Goal: Find specific page/section: Find specific page/section

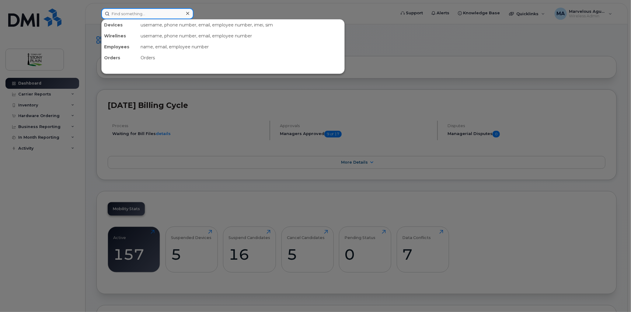
click at [155, 16] on input at bounding box center [147, 13] width 92 height 11
click at [152, 15] on input at bounding box center [147, 13] width 92 height 11
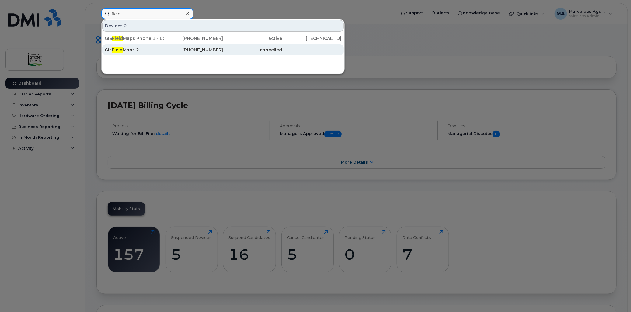
type input "field"
click at [126, 48] on div "Gis Field Maps 2" at bounding box center [134, 50] width 59 height 6
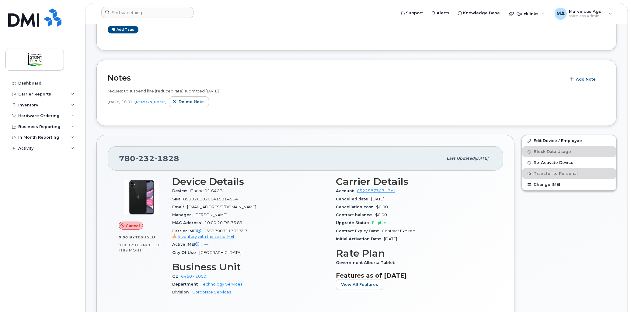
scroll to position [101, 0]
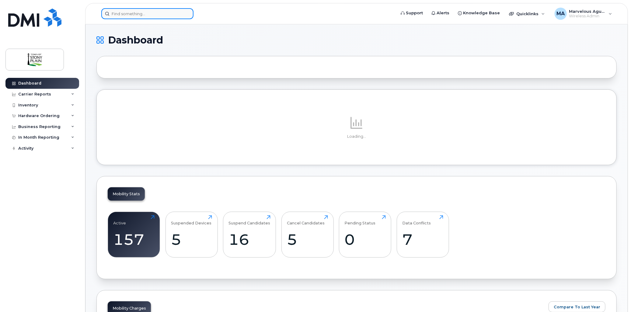
click at [155, 14] on input at bounding box center [147, 13] width 92 height 11
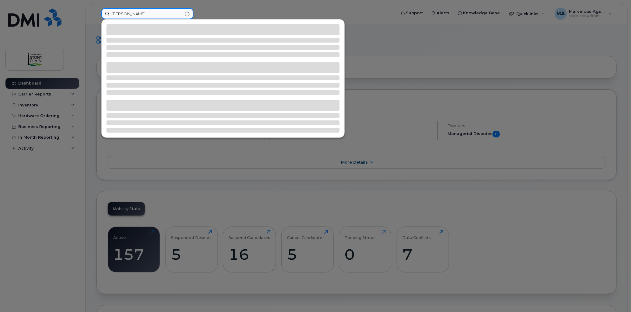
type input "bob"
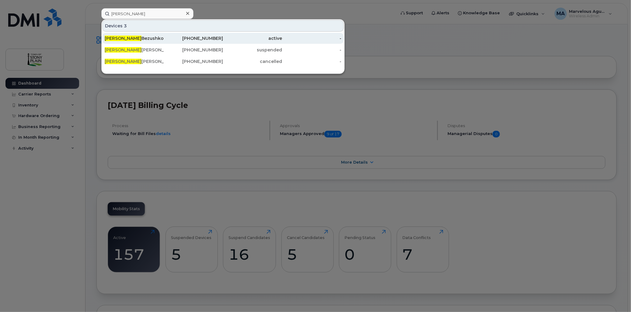
click at [129, 38] on div "Bob Bezushko" at bounding box center [134, 38] width 59 height 6
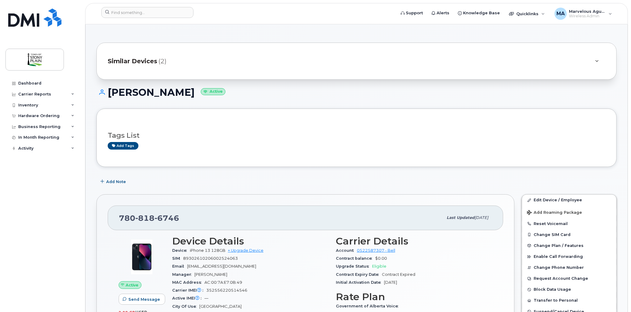
click at [164, 59] on span "(2)" at bounding box center [163, 61] width 8 height 9
